Goal: Task Accomplishment & Management: Manage account settings

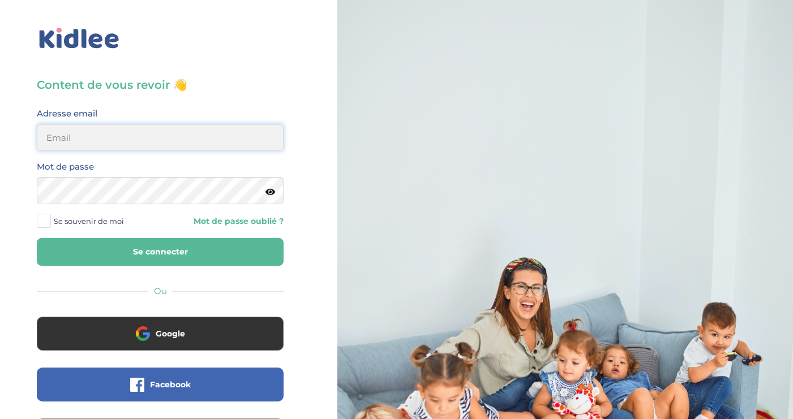
click at [153, 139] on input "email" at bounding box center [160, 137] width 247 height 27
type input "elise.philippakis@gmail.com"
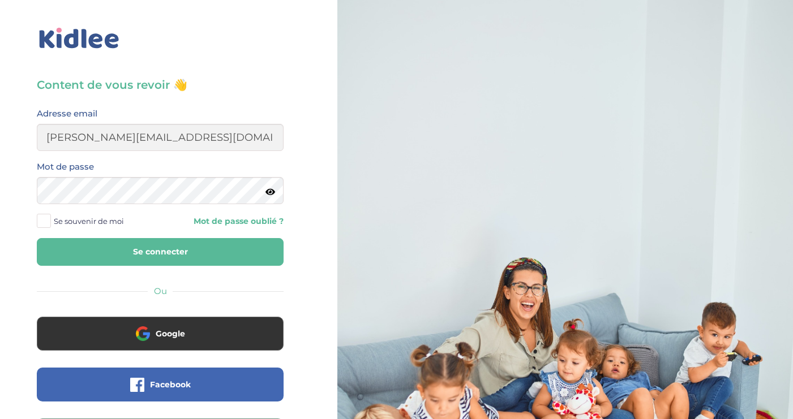
click at [49, 222] on span at bounding box center [44, 221] width 14 height 14
click at [0, 0] on input "Se souvenir de moi" at bounding box center [0, 0] width 0 height 0
click at [158, 253] on button "Se connecter" at bounding box center [160, 252] width 247 height 28
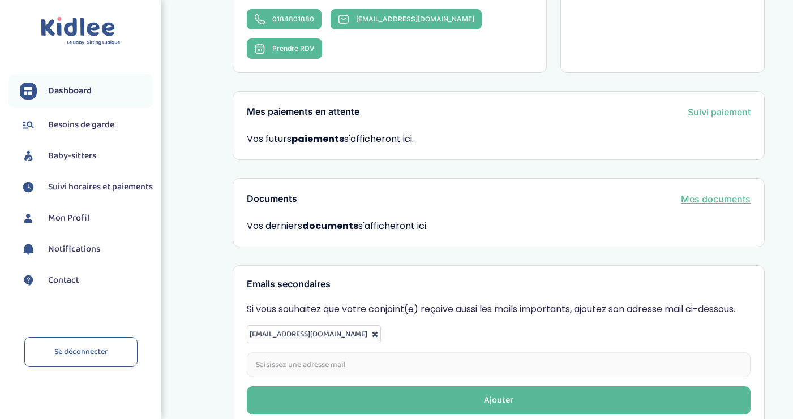
scroll to position [345, 0]
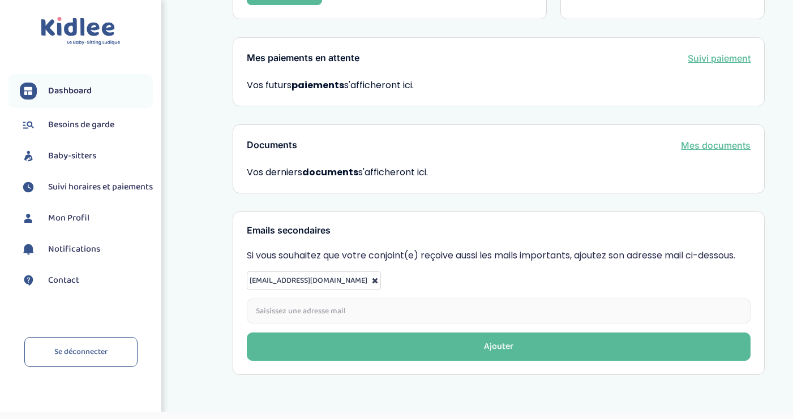
click at [81, 156] on span "Baby-sitters" at bounding box center [72, 156] width 48 height 14
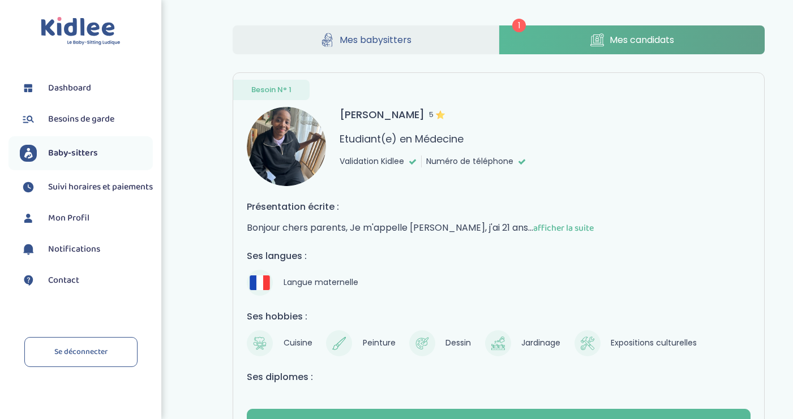
click at [632, 36] on span "Mes candidats" at bounding box center [642, 40] width 65 height 14
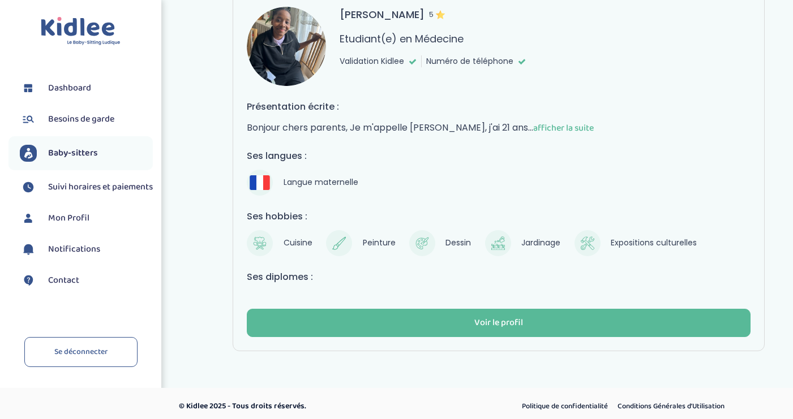
scroll to position [104, 0]
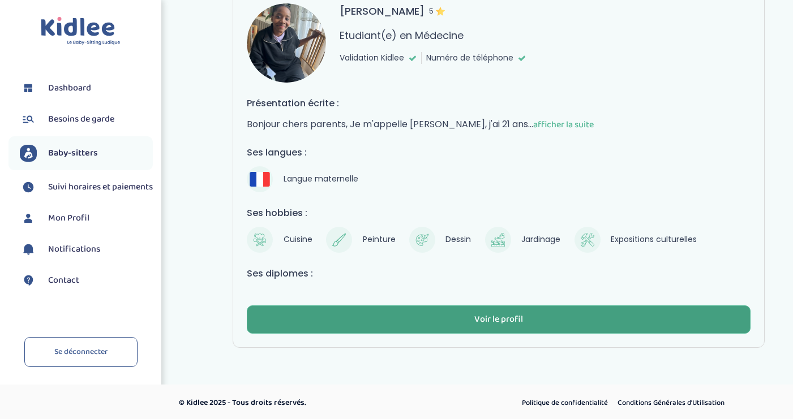
click at [498, 314] on div "Voir le profil" at bounding box center [498, 320] width 49 height 13
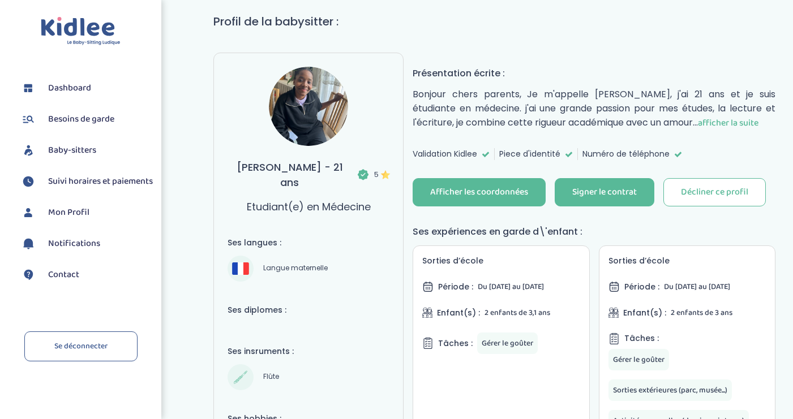
scroll to position [100, 0]
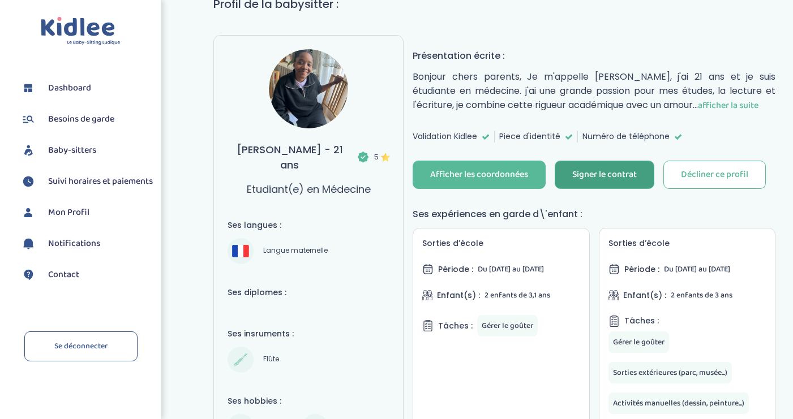
click at [616, 179] on div "Signer le contrat" at bounding box center [604, 175] width 65 height 13
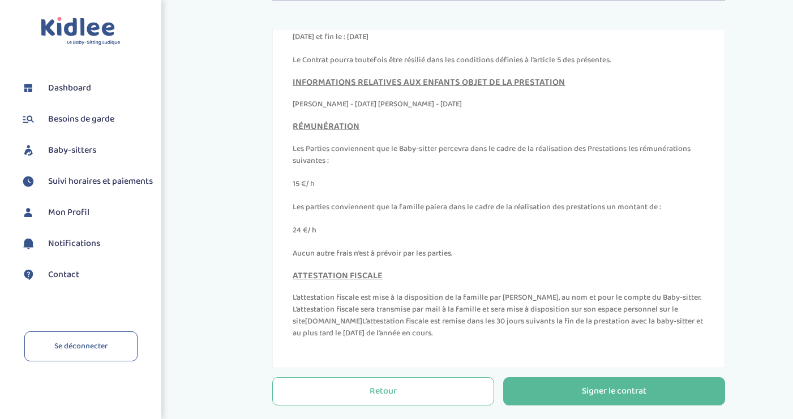
scroll to position [363, 0]
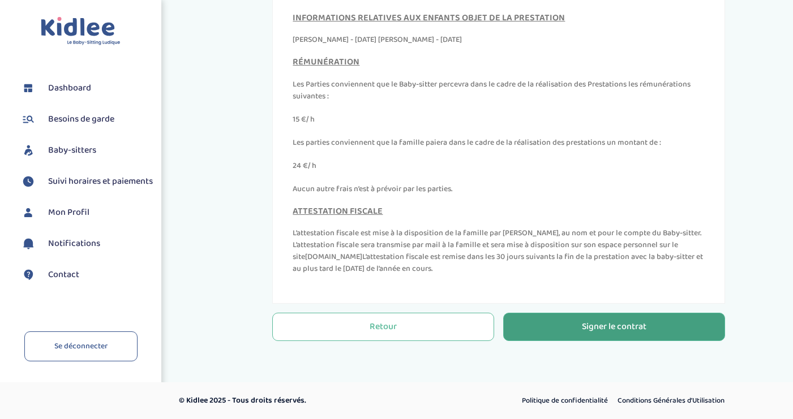
click at [603, 333] on div "Signer le contrat" at bounding box center [614, 327] width 65 height 13
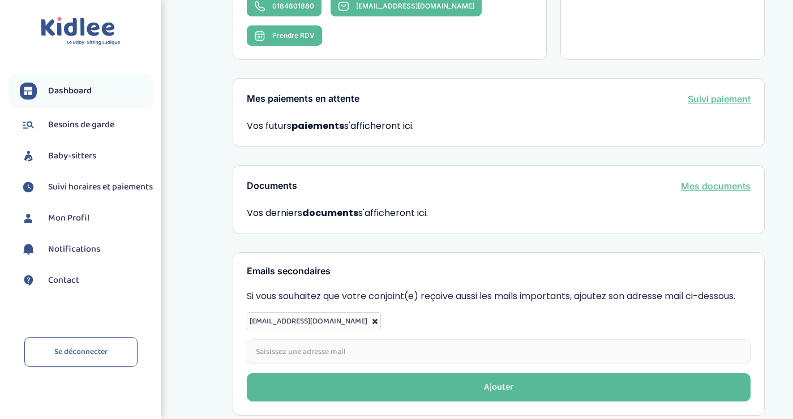
scroll to position [337, 0]
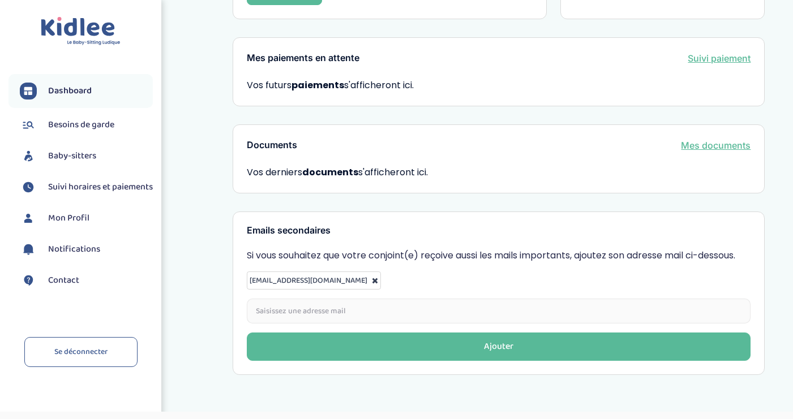
click at [83, 182] on span "Suivi horaires et paiements" at bounding box center [100, 188] width 105 height 14
